Goal: Task Accomplishment & Management: Manage account settings

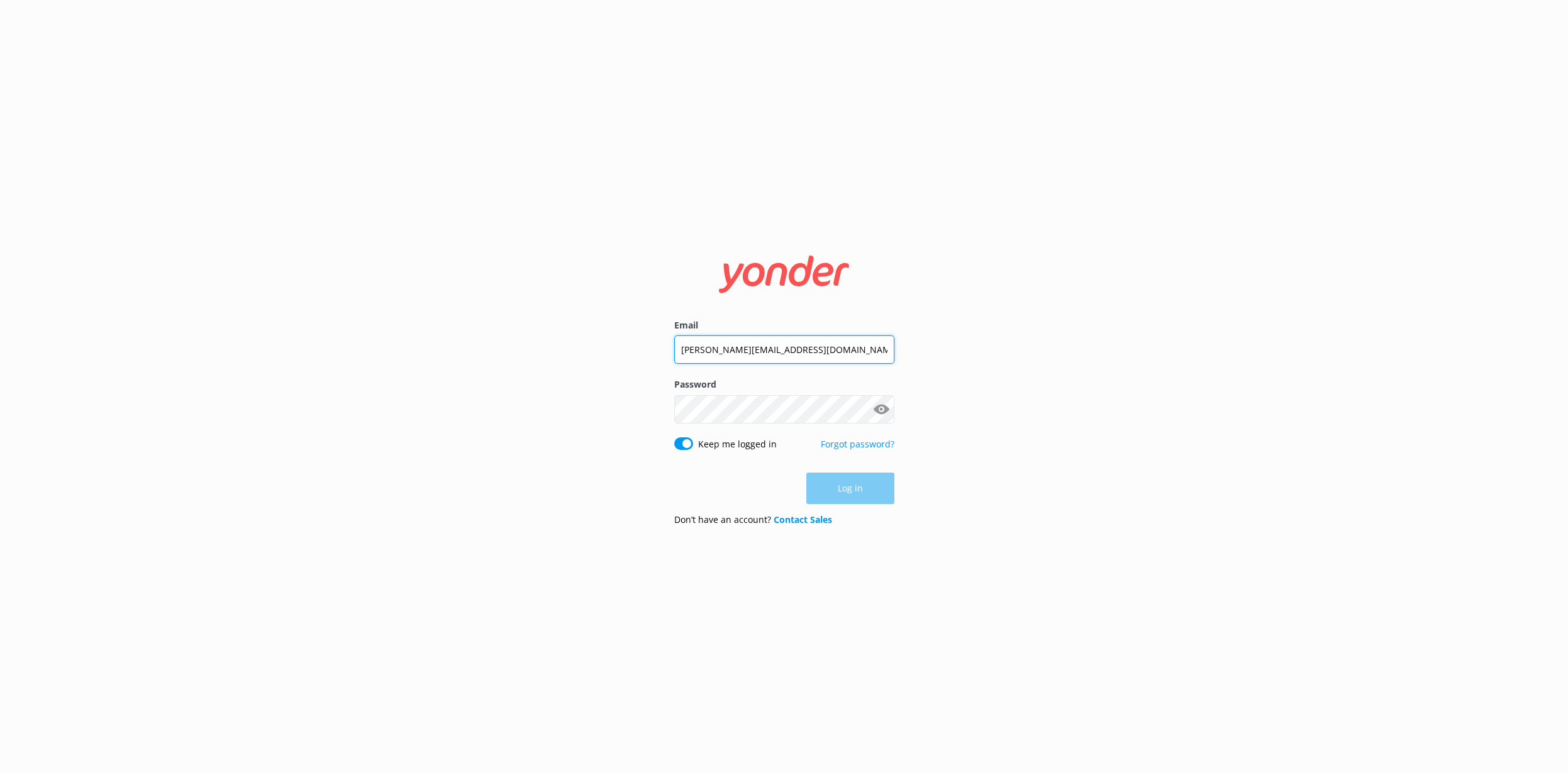
type input "[PERSON_NAME][EMAIL_ADDRESS][DOMAIN_NAME]"
click at [850, 489] on button "Log in" at bounding box center [851, 489] width 88 height 31
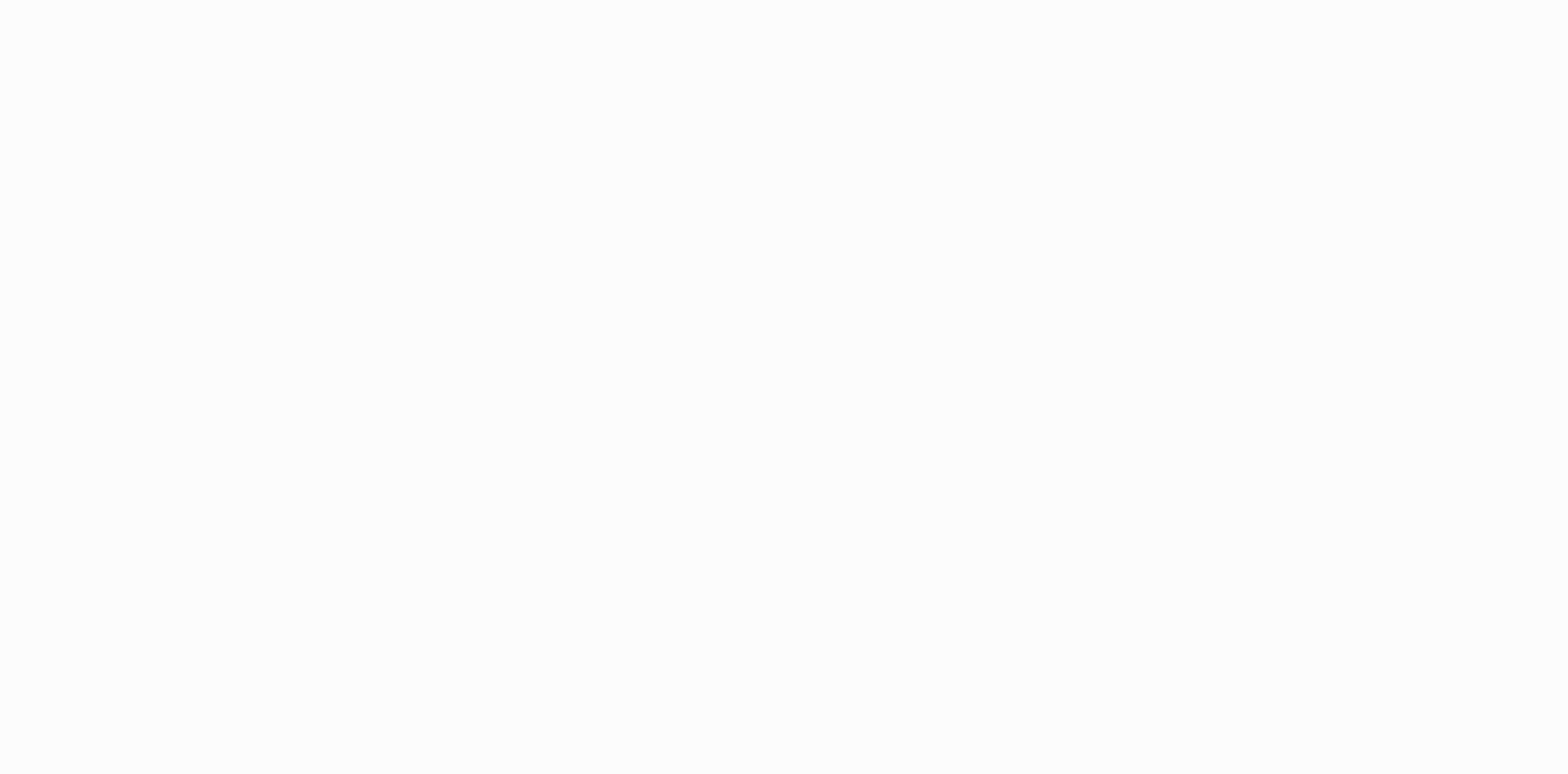
click at [48, 152] on html at bounding box center [784, 387] width 1568 height 774
click at [44, 151] on html at bounding box center [784, 387] width 1568 height 774
